Goal: Check status: Check status

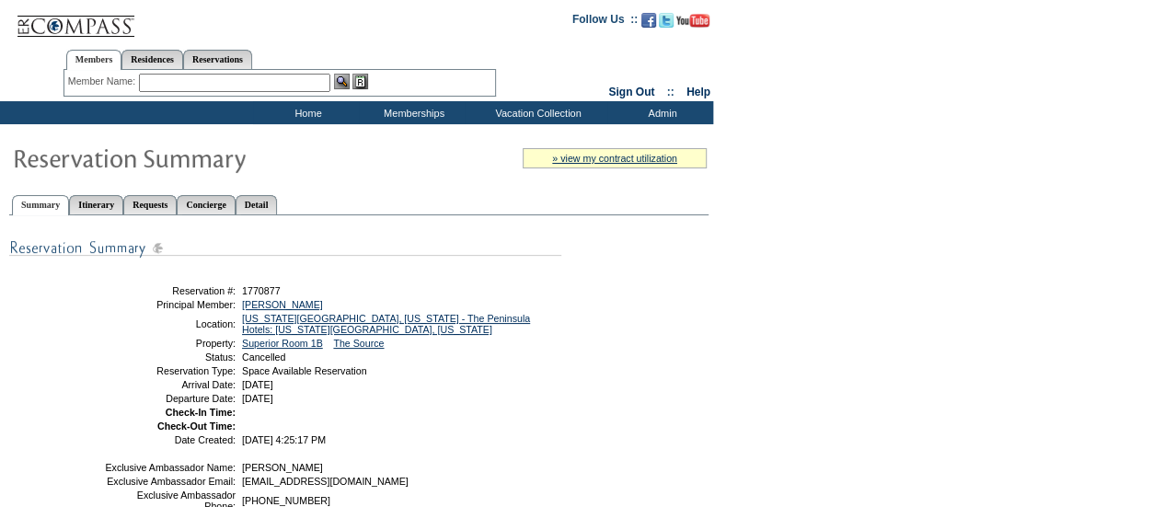
drag, startPoint x: 313, startPoint y: 195, endPoint x: 409, endPoint y: 190, distance: 96.7
click at [278, 196] on link "Detail" at bounding box center [257, 204] width 42 height 19
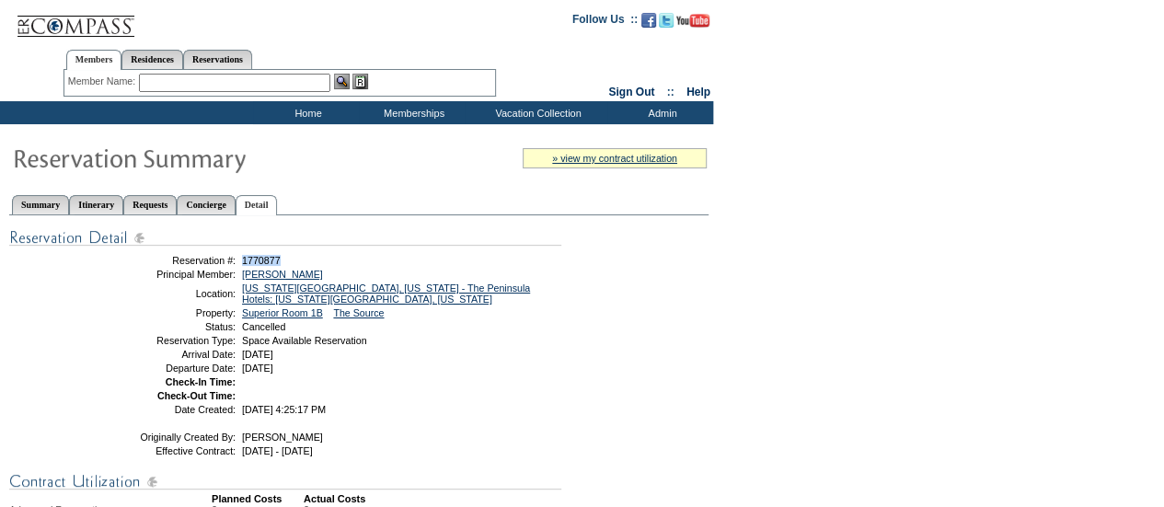
drag, startPoint x: 289, startPoint y: 257, endPoint x: 243, endPoint y: 261, distance: 46.2
click at [243, 261] on td "1770877" at bounding box center [398, 260] width 320 height 11
copy span "1770877"
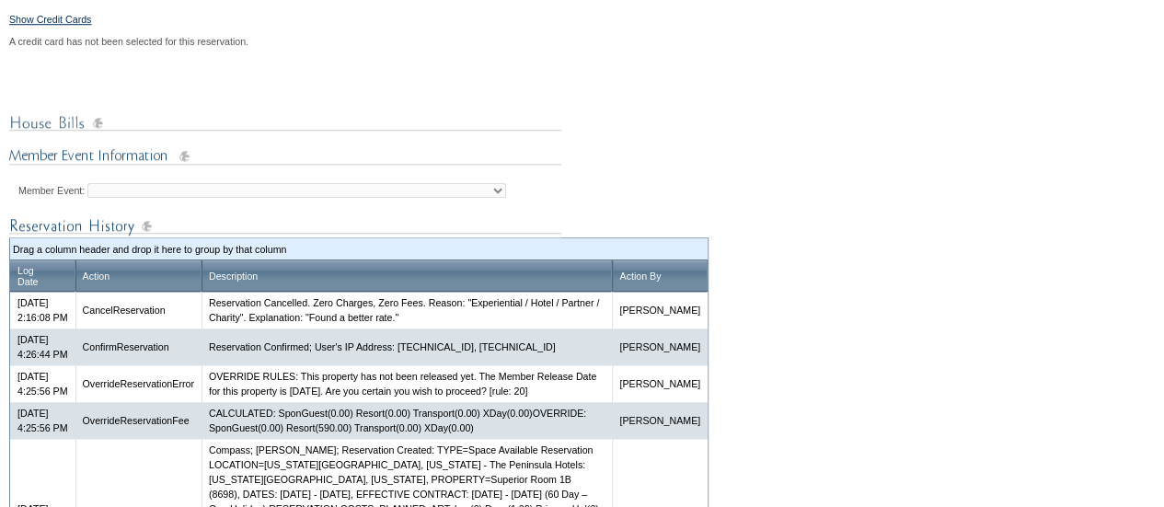
scroll to position [828, 0]
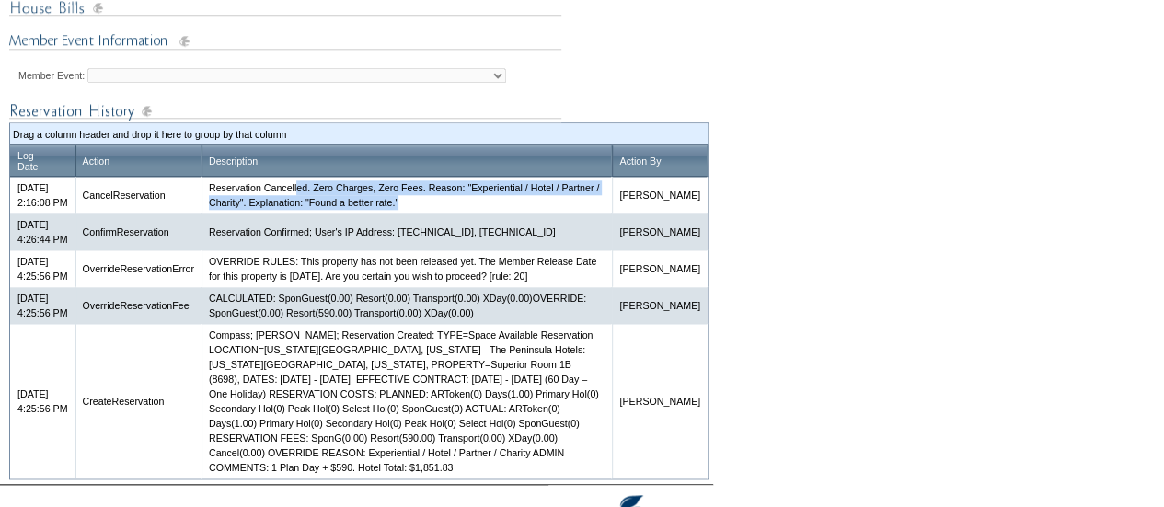
drag, startPoint x: 325, startPoint y: 215, endPoint x: 541, endPoint y: 238, distance: 217.4
click at [541, 213] on td "Reservation Cancelled. Zero Charges, Zero Fees. Reason: "Experiential / Hotel /…" at bounding box center [406, 195] width 410 height 37
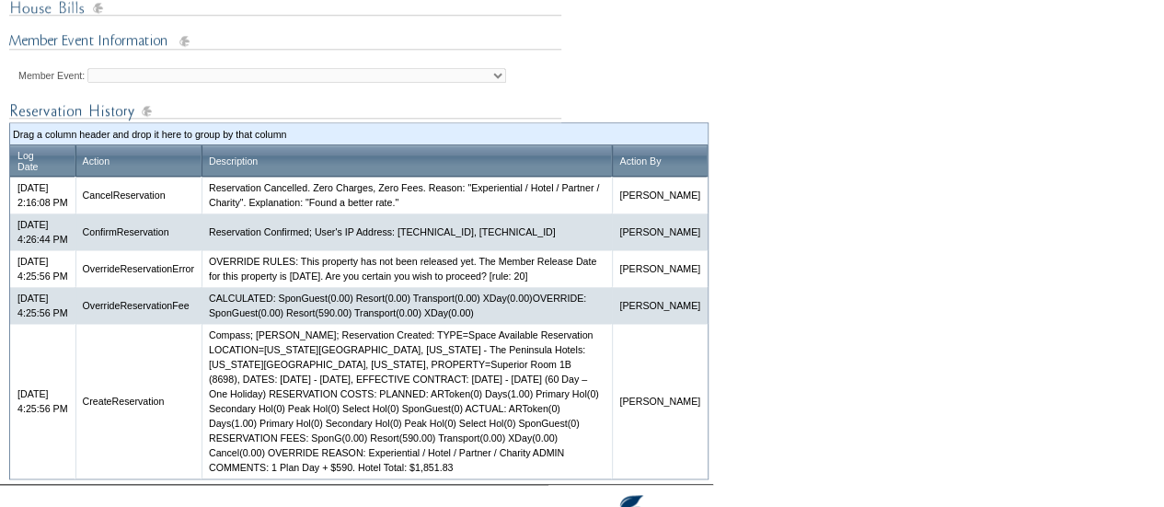
click at [394, 245] on td "Reservation Confirmed; User's IP Address: 50.169.137.82, 64.252.70.149" at bounding box center [406, 231] width 410 height 37
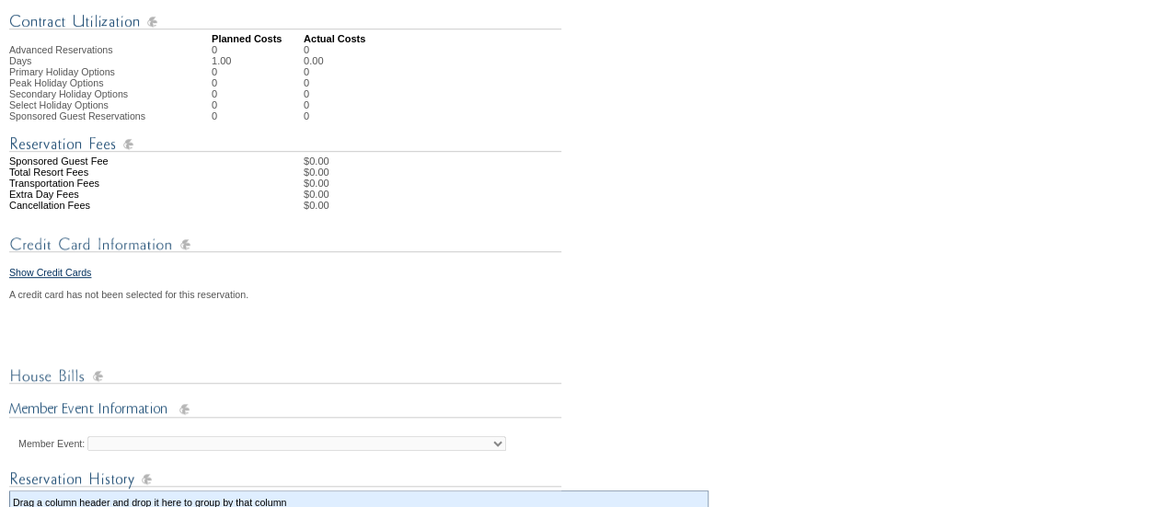
scroll to position [368, 0]
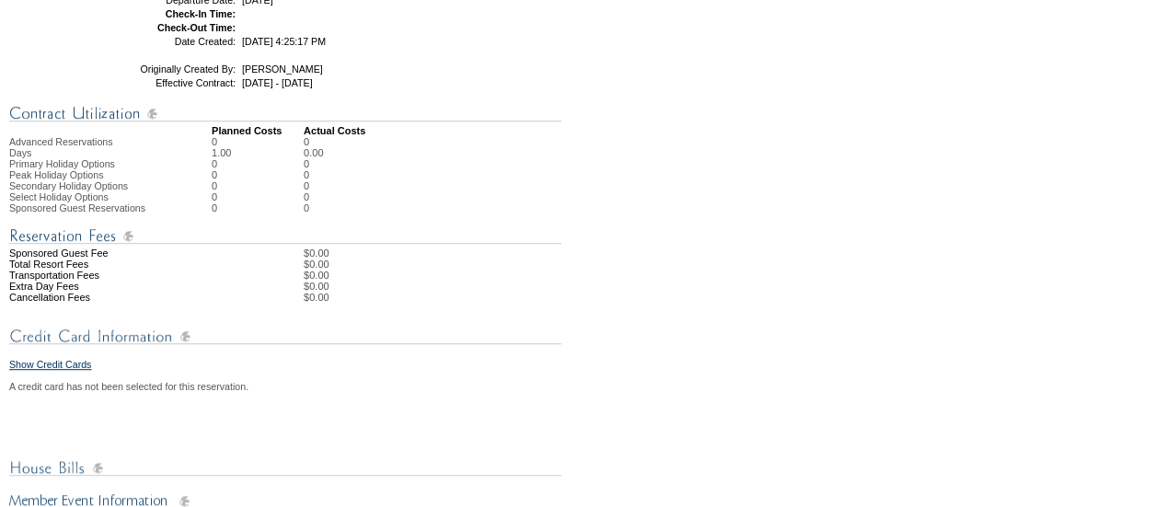
click at [547, 326] on div "Reservation #: 1770877 Principal Member: Steinberg, David Location: New York Ci…" at bounding box center [358, 393] width 699 height 1092
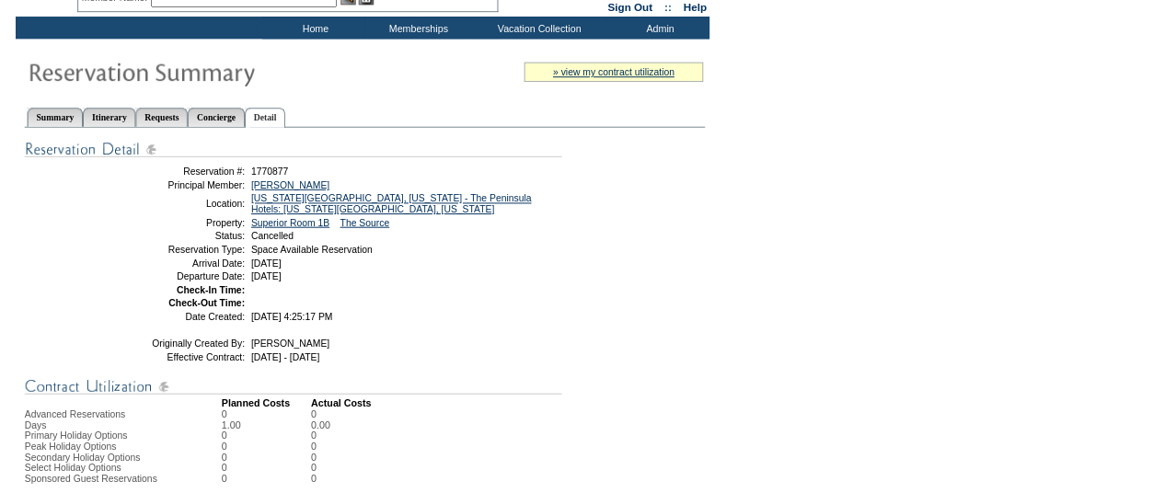
scroll to position [0, 0]
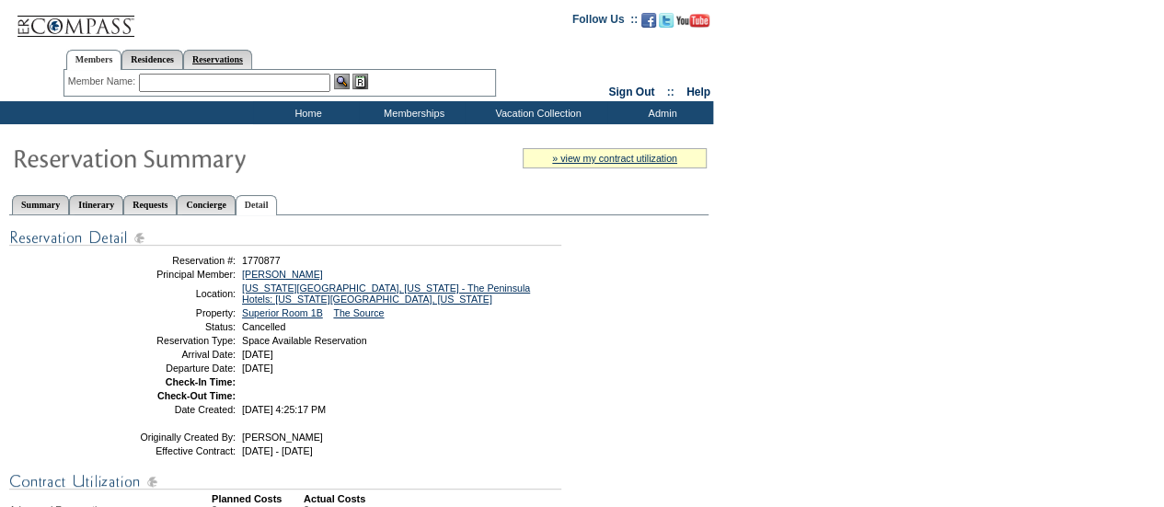
drag, startPoint x: 261, startPoint y: 52, endPoint x: 247, endPoint y: 61, distance: 16.9
click at [252, 52] on link "Reservations" at bounding box center [217, 59] width 69 height 19
click at [160, 76] on input "text" at bounding box center [174, 83] width 81 height 18
paste input "1806013"
type input "1806013"
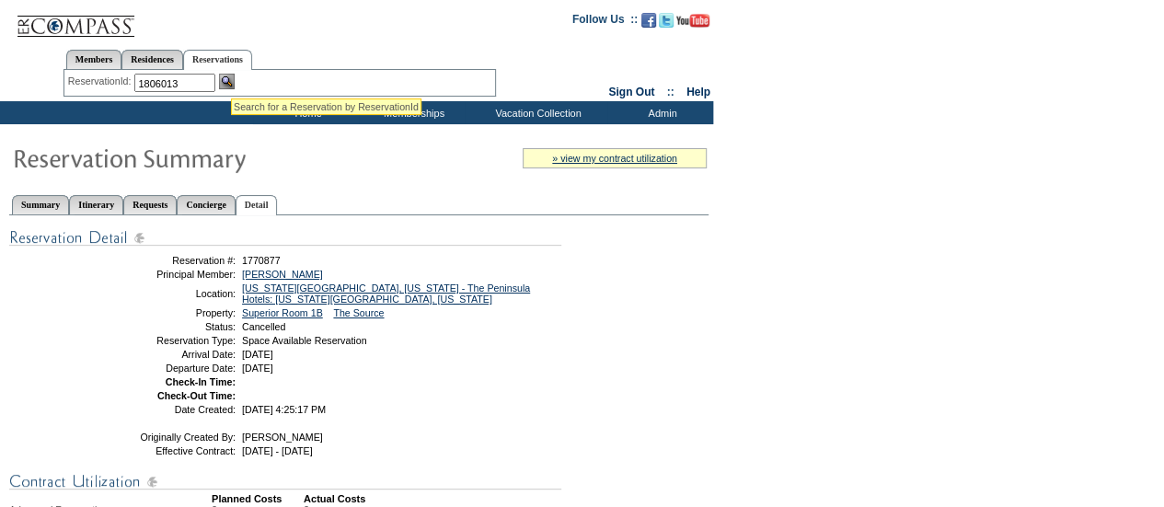
click at [231, 76] on img at bounding box center [227, 82] width 16 height 16
